Goal: Task Accomplishment & Management: Complete application form

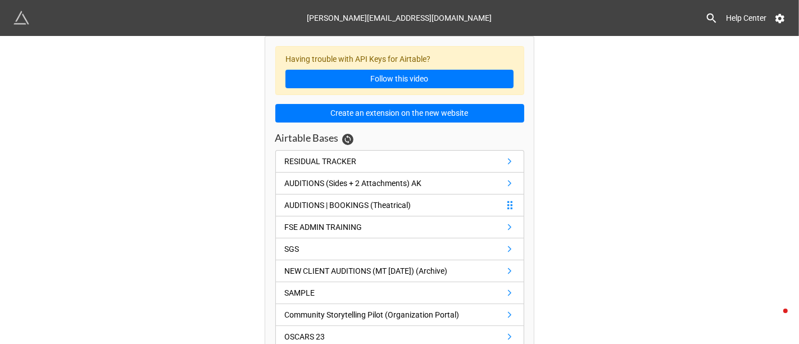
click at [386, 204] on div "AUDITIONS | BOOKINGS (Theatrical)" at bounding box center [348, 205] width 126 height 12
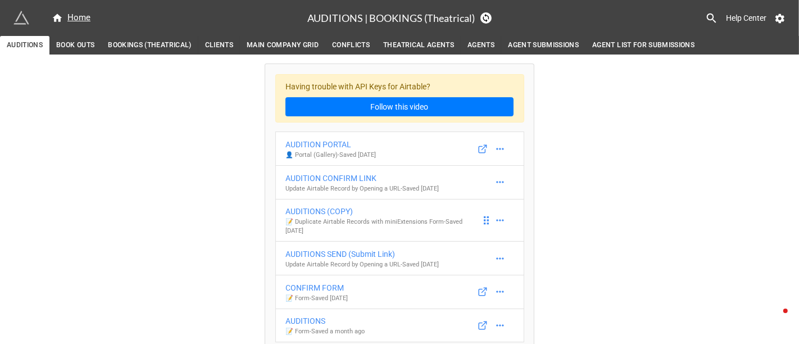
scroll to position [33, 0]
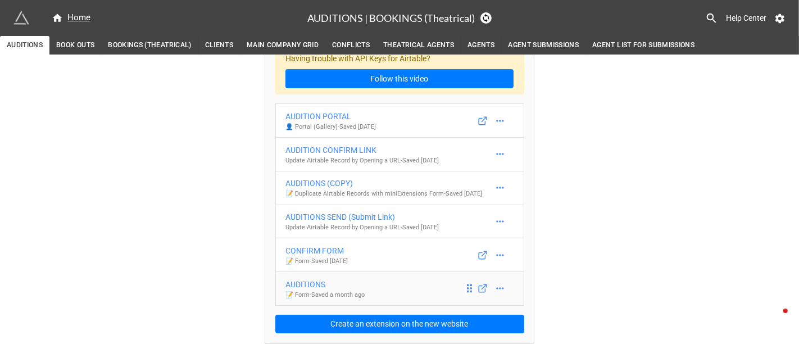
click at [343, 295] on p "📝 Form - Saved a month ago" at bounding box center [325, 295] width 79 height 9
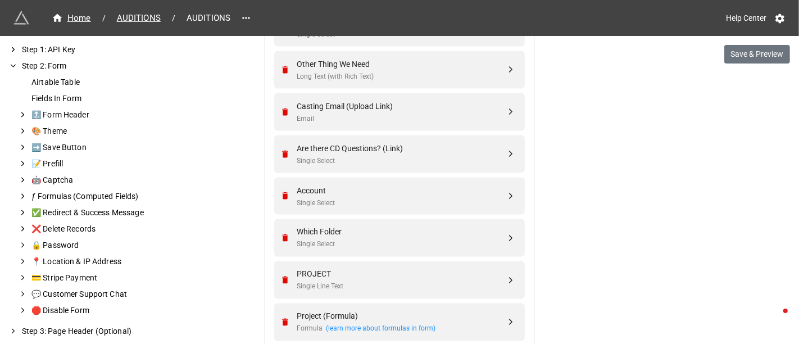
scroll to position [1564, 0]
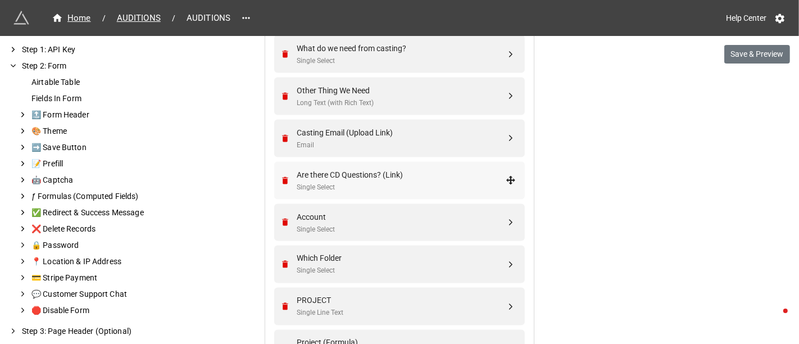
click at [424, 185] on div "Single Select" at bounding box center [401, 187] width 209 height 11
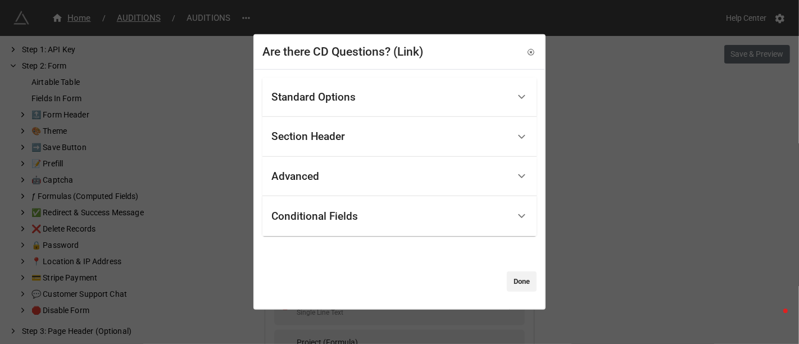
click at [591, 88] on div "Are there CD Questions? (Link) Standard Options Title (Optional) Description (O…" at bounding box center [399, 172] width 799 height 344
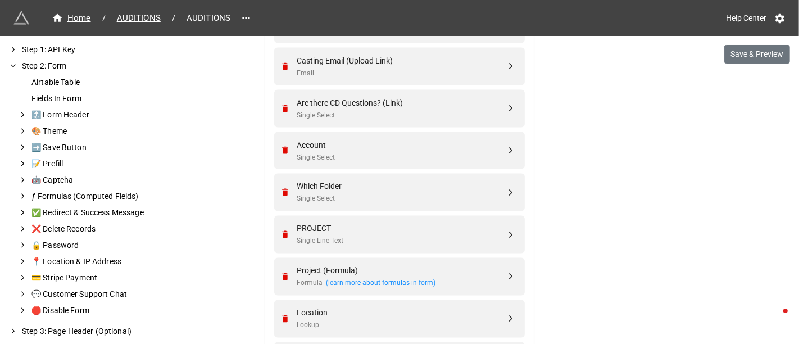
scroll to position [1627, 0]
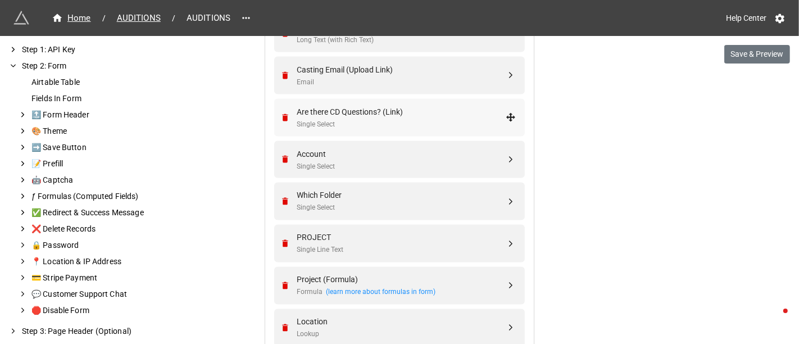
click at [444, 106] on div "Are there CD Questions? (Link)" at bounding box center [401, 112] width 209 height 12
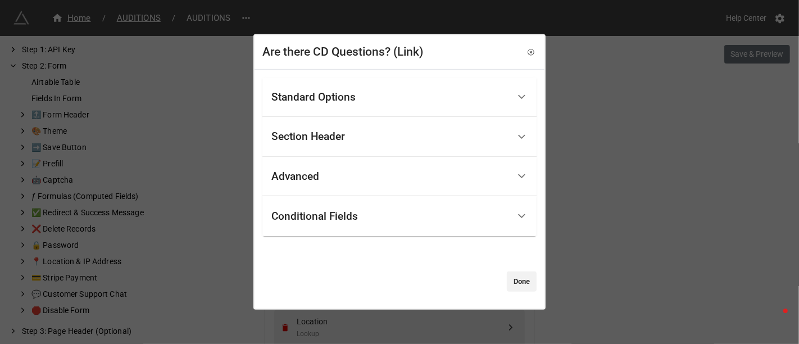
click at [361, 101] on div "Standard Options" at bounding box center [390, 97] width 238 height 26
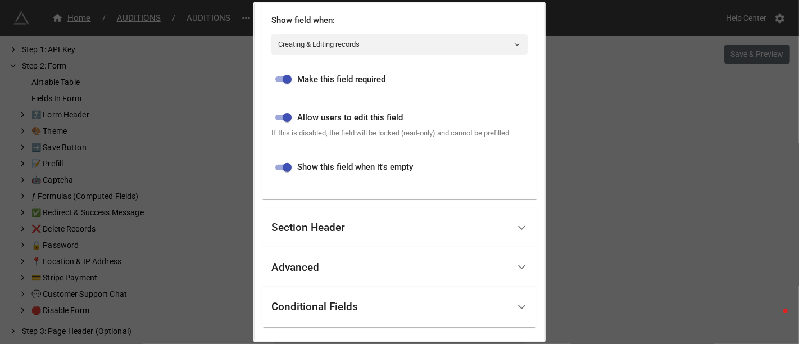
scroll to position [368, 0]
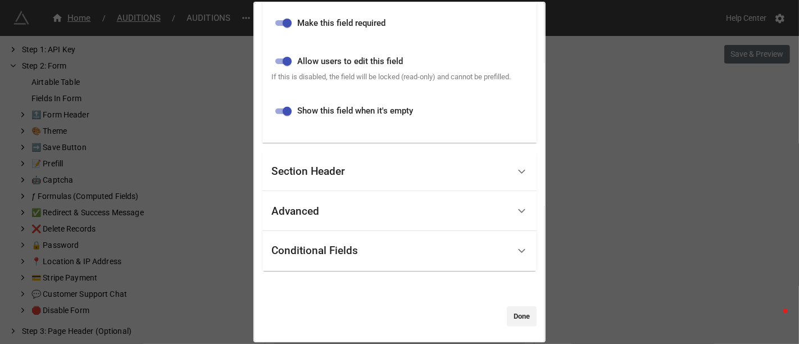
click at [458, 254] on div "Conditional Fields" at bounding box center [390, 251] width 238 height 26
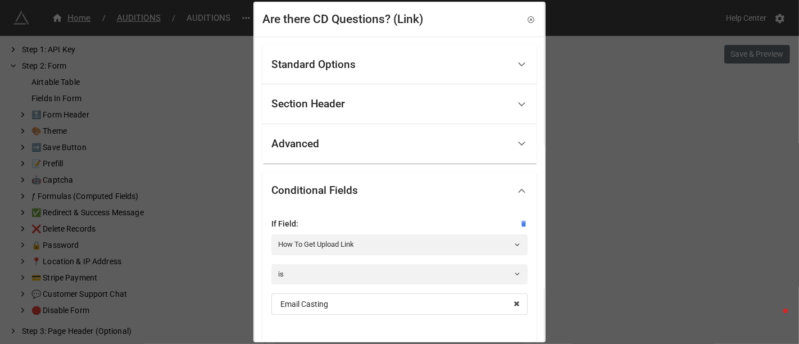
click at [784, 163] on div "Are there CD Questions? (Link) Standard Options Title (Optional) Description (O…" at bounding box center [399, 172] width 799 height 344
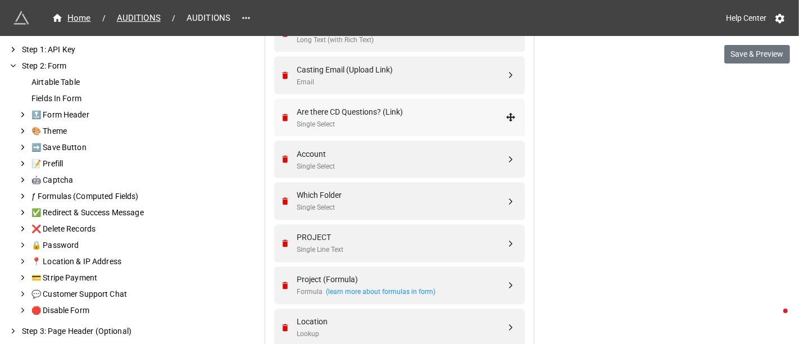
click at [346, 119] on div "Single Select" at bounding box center [401, 124] width 209 height 11
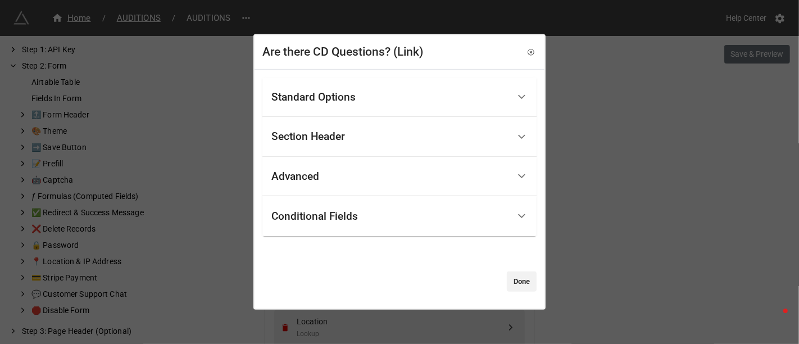
click at [361, 103] on div "Standard Options" at bounding box center [390, 97] width 238 height 26
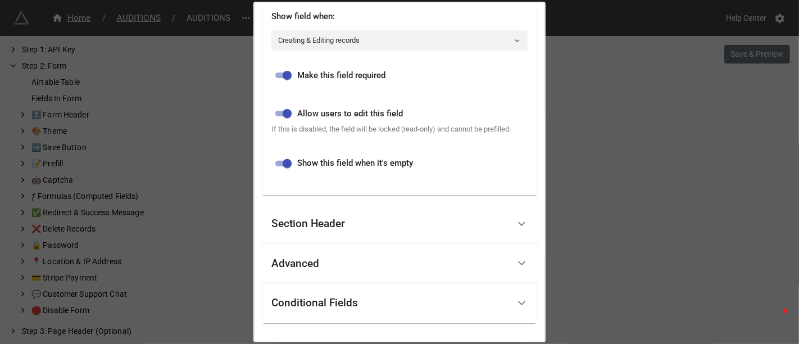
scroll to position [368, 0]
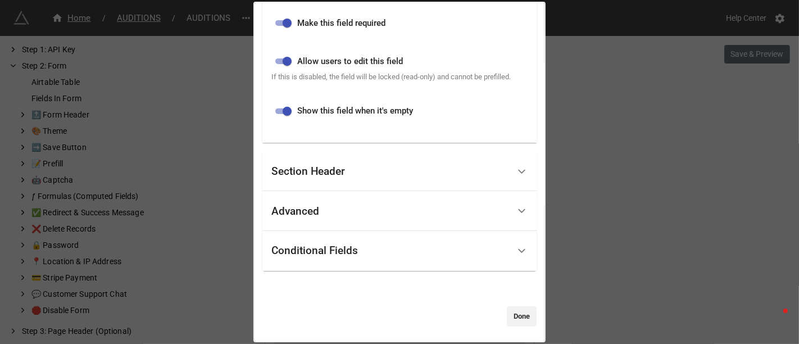
click at [626, 244] on div "Are there CD Questions? (Link) Standard Options Title (Optional) Description (O…" at bounding box center [399, 172] width 799 height 344
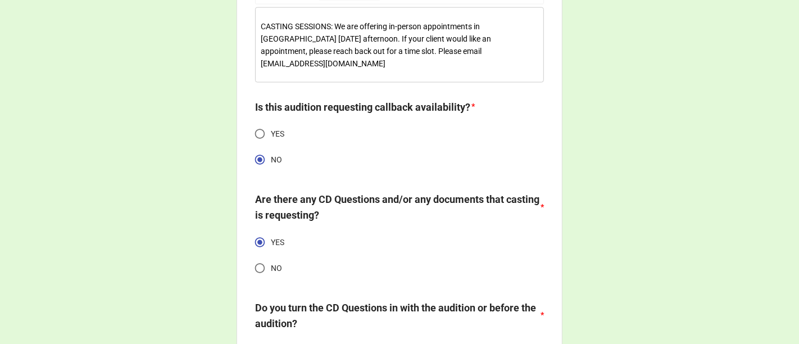
scroll to position [5121, 0]
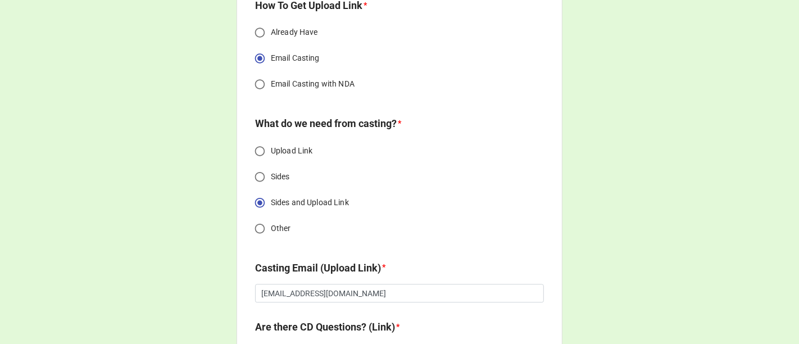
scroll to position [2061, 0]
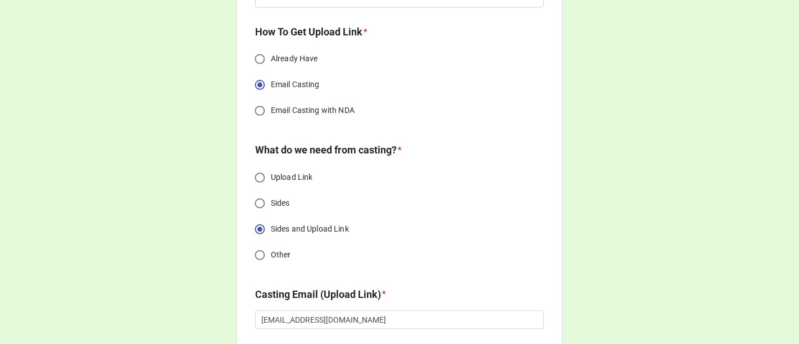
click at [259, 121] on input "Email Casting with NDA" at bounding box center [260, 110] width 22 height 22
radio input "true"
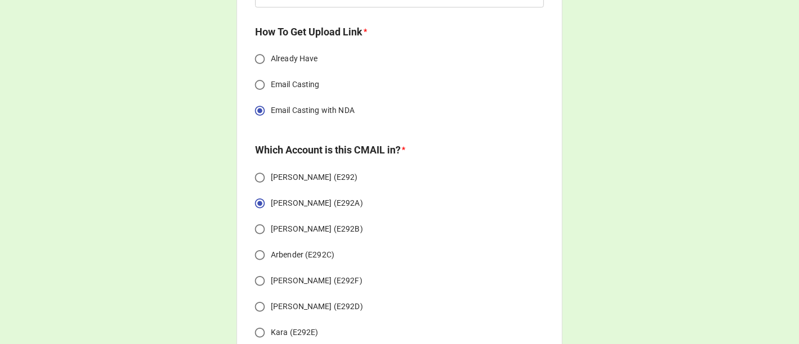
click at [257, 96] on input "Email Casting" at bounding box center [260, 85] width 22 height 22
radio input "true"
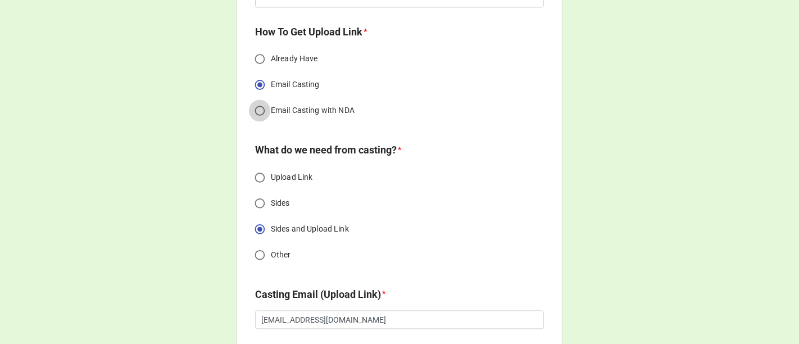
click at [254, 121] on input "Email Casting with NDA" at bounding box center [260, 110] width 22 height 22
radio input "true"
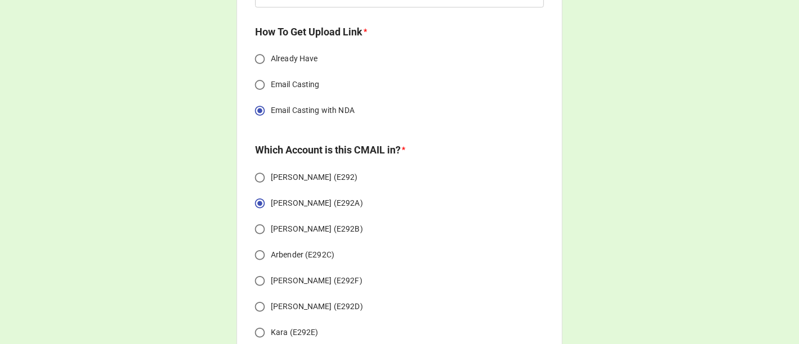
click at [259, 96] on input "Email Casting" at bounding box center [260, 85] width 22 height 22
radio input "true"
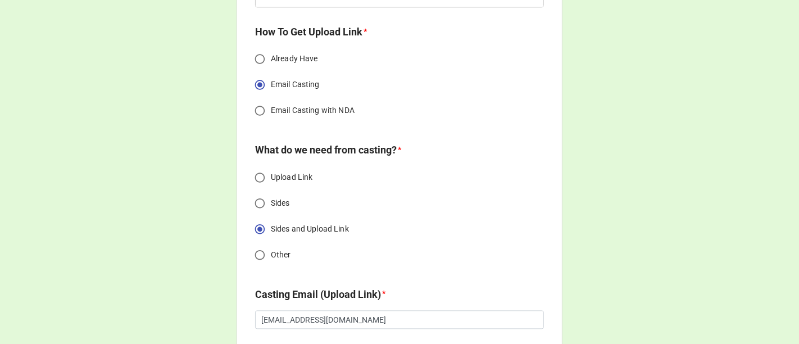
click at [256, 121] on input "Email Casting with NDA" at bounding box center [260, 110] width 22 height 22
radio input "true"
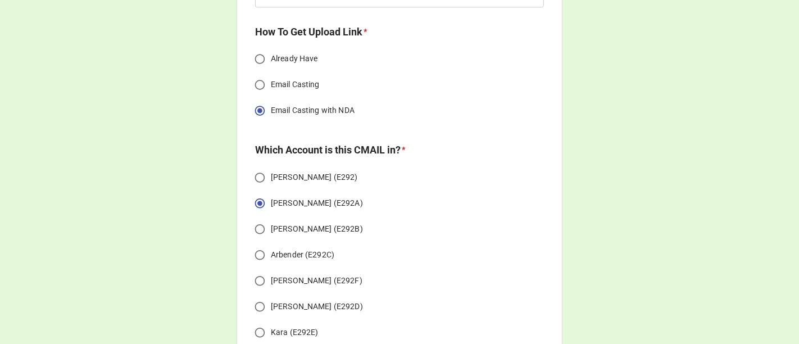
click at [257, 96] on input "Email Casting" at bounding box center [260, 85] width 22 height 22
radio input "true"
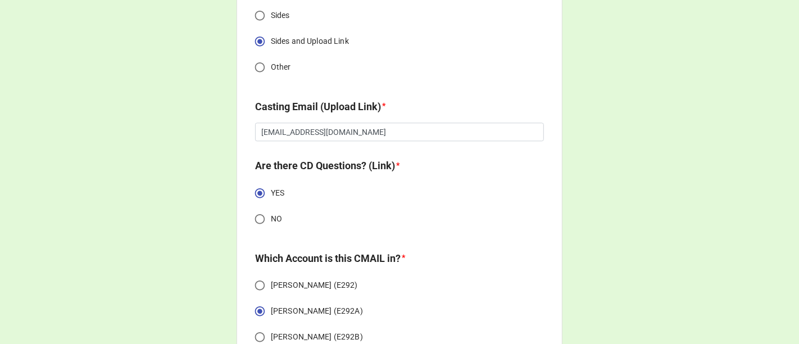
scroll to position [2123, 0]
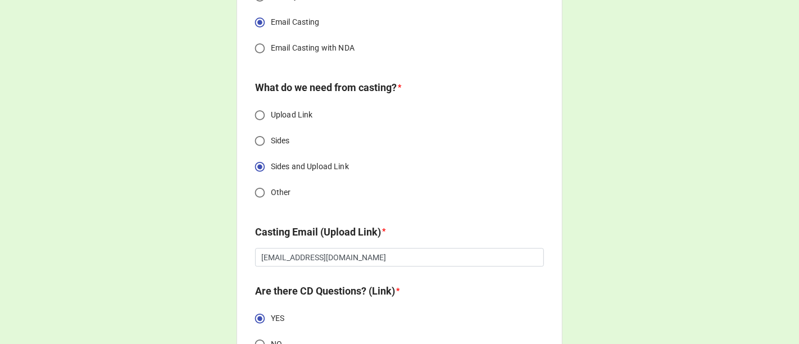
click at [258, 59] on input "Email Casting with NDA" at bounding box center [260, 48] width 22 height 22
radio input "true"
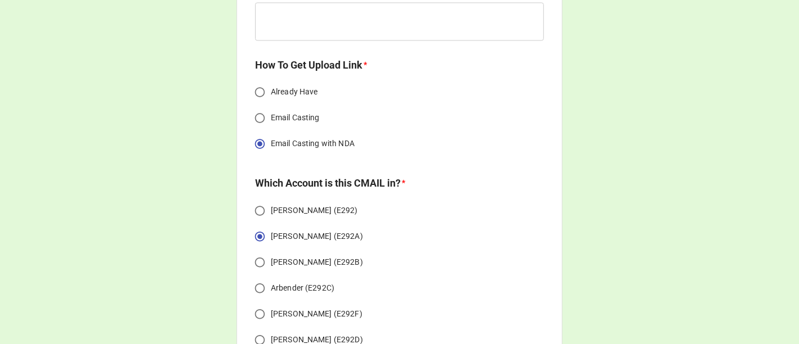
scroll to position [1936, 0]
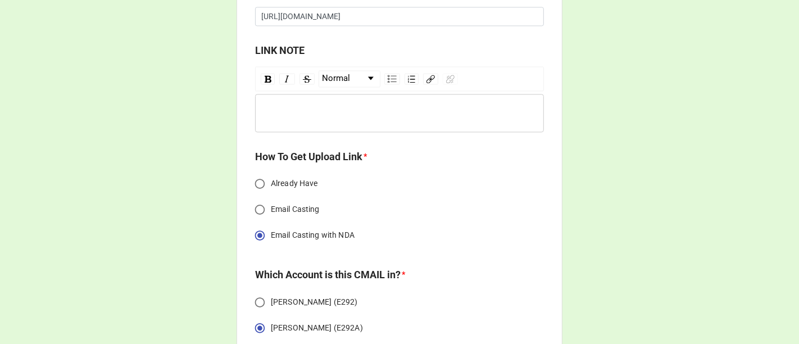
click at [259, 220] on input "Email Casting" at bounding box center [260, 209] width 22 height 22
radio input "true"
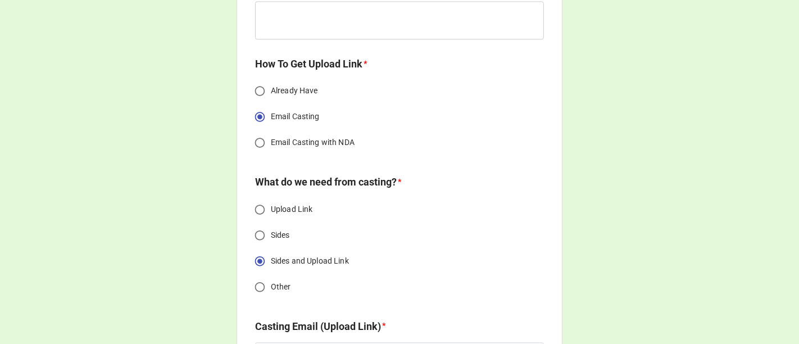
scroll to position [1998, 0]
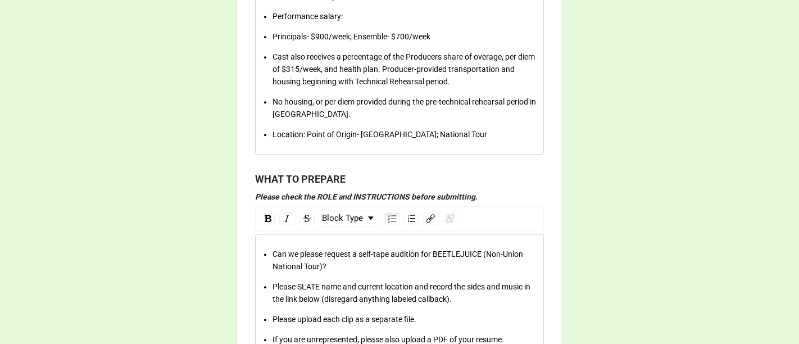
scroll to position [2560, 0]
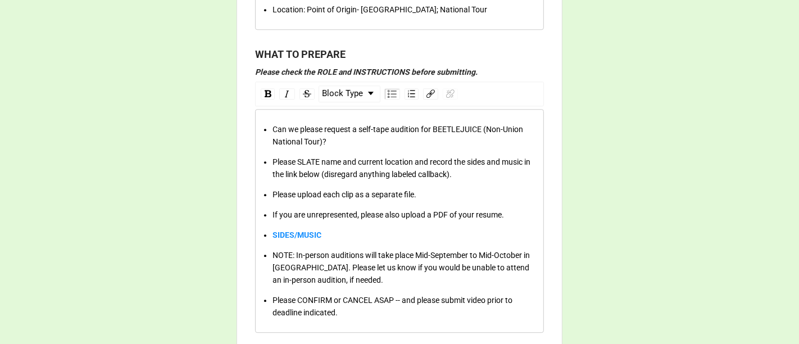
click at [426, 190] on div "Please upload each clip as a separate file." at bounding box center [406, 194] width 266 height 12
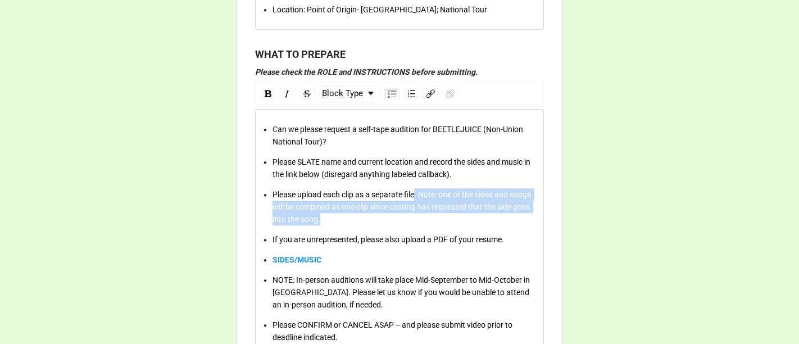
drag, startPoint x: 411, startPoint y: 189, endPoint x: 428, endPoint y: 216, distance: 31.6
click at [428, 216] on div "Please upload each clip as a separate file. Note: one of the sides and songs wi…" at bounding box center [406, 206] width 266 height 37
click at [421, 192] on span "Please upload each clip as a separate file. Note: one of the sides and songs wi…" at bounding box center [403, 207] width 260 height 34
drag, startPoint x: 417, startPoint y: 192, endPoint x: 427, endPoint y: 215, distance: 25.4
click at [427, 215] on div "Please upload each clip as a separate file. Note: one of the sides and songs wi…" at bounding box center [406, 206] width 266 height 37
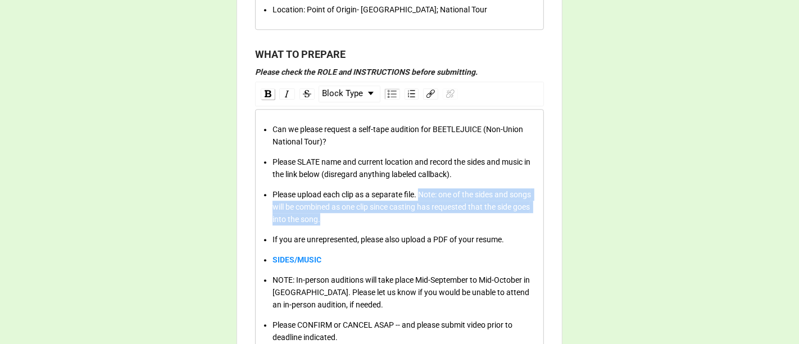
click at [265, 90] on img "rdw-inline-control" at bounding box center [268, 93] width 7 height 7
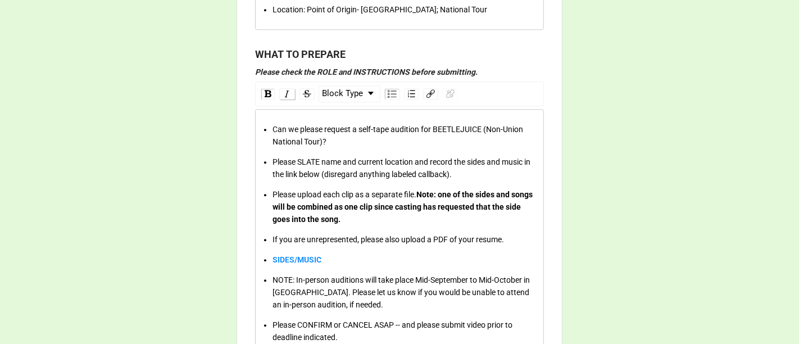
click at [283, 90] on img "rdw-inline-control" at bounding box center [287, 93] width 9 height 9
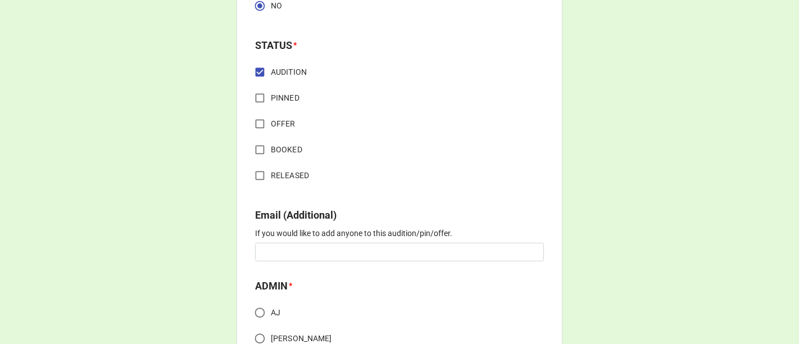
scroll to position [4066, 0]
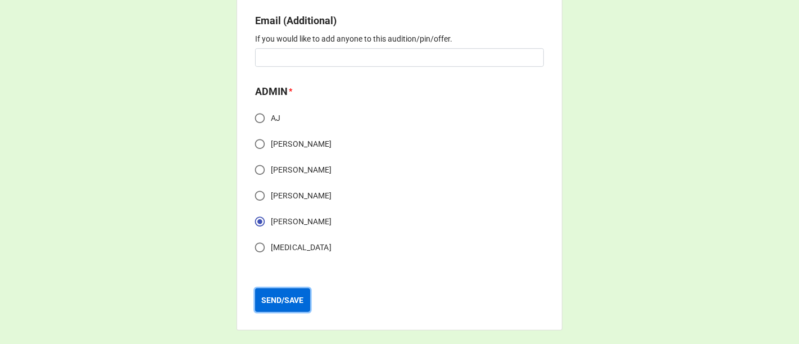
click at [294, 301] on b "SEND/SAVE" at bounding box center [283, 301] width 42 height 12
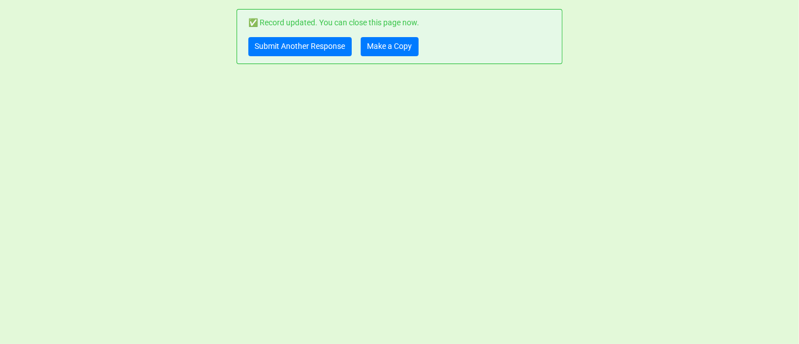
scroll to position [0, 0]
